Goal: Task Accomplishment & Management: Manage account settings

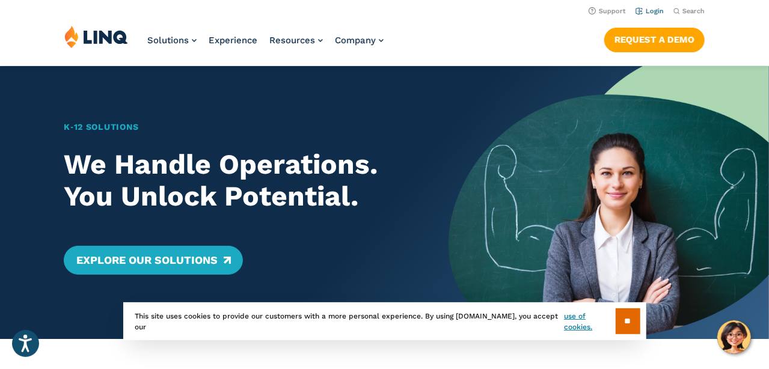
click at [655, 10] on link "Login" at bounding box center [650, 11] width 28 height 8
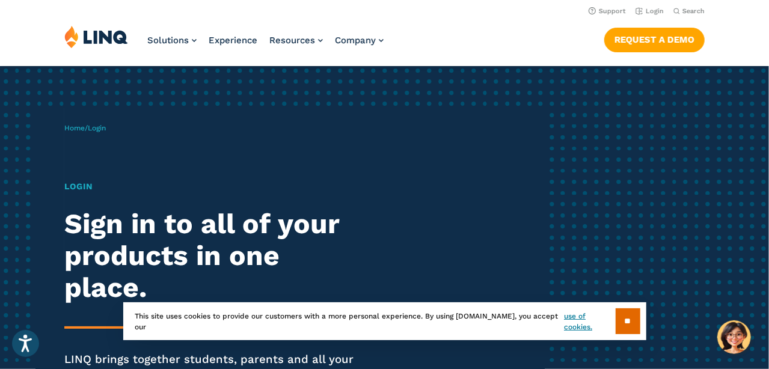
click at [73, 191] on h1 "Login" at bounding box center [212, 186] width 297 height 13
drag, startPoint x: 87, startPoint y: 173, endPoint x: 91, endPoint y: 164, distance: 9.7
click at [90, 168] on div "Home / Login Login Sign in to all of your products in one place. LINQ brings to…" at bounding box center [304, 278] width 481 height 340
copy h1 "n"
click at [100, 129] on span "Login" at bounding box center [97, 128] width 18 height 8
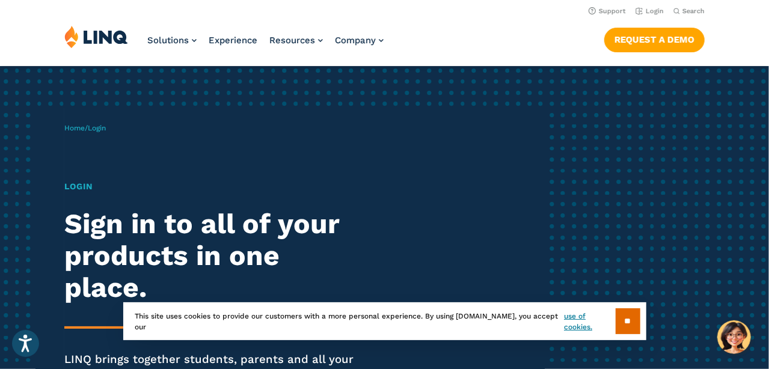
click at [85, 185] on h1 "Login" at bounding box center [212, 186] width 297 height 13
click at [94, 120] on div "Home / Login Login Sign in to all of your products in one place. LINQ brings to…" at bounding box center [304, 278] width 481 height 340
